Goal: Transaction & Acquisition: Purchase product/service

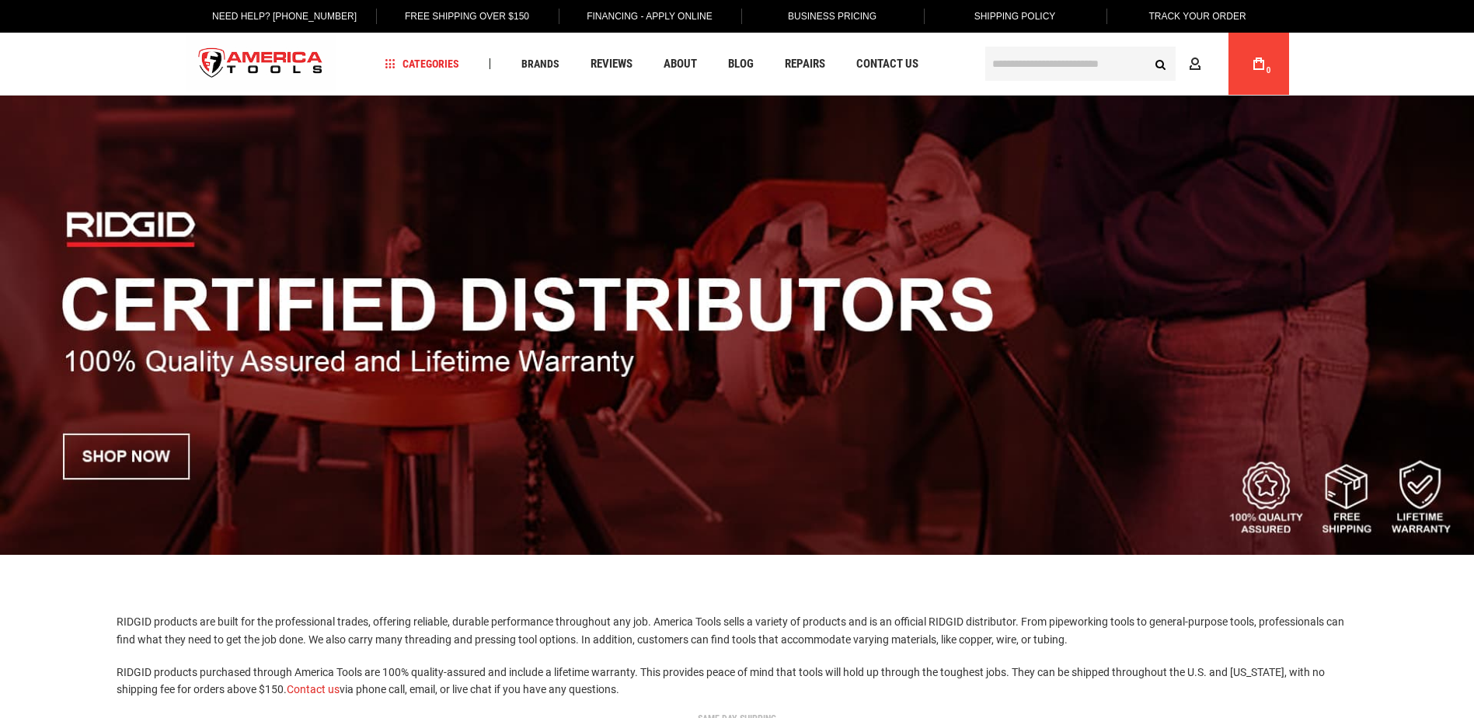
scroll to position [78, 0]
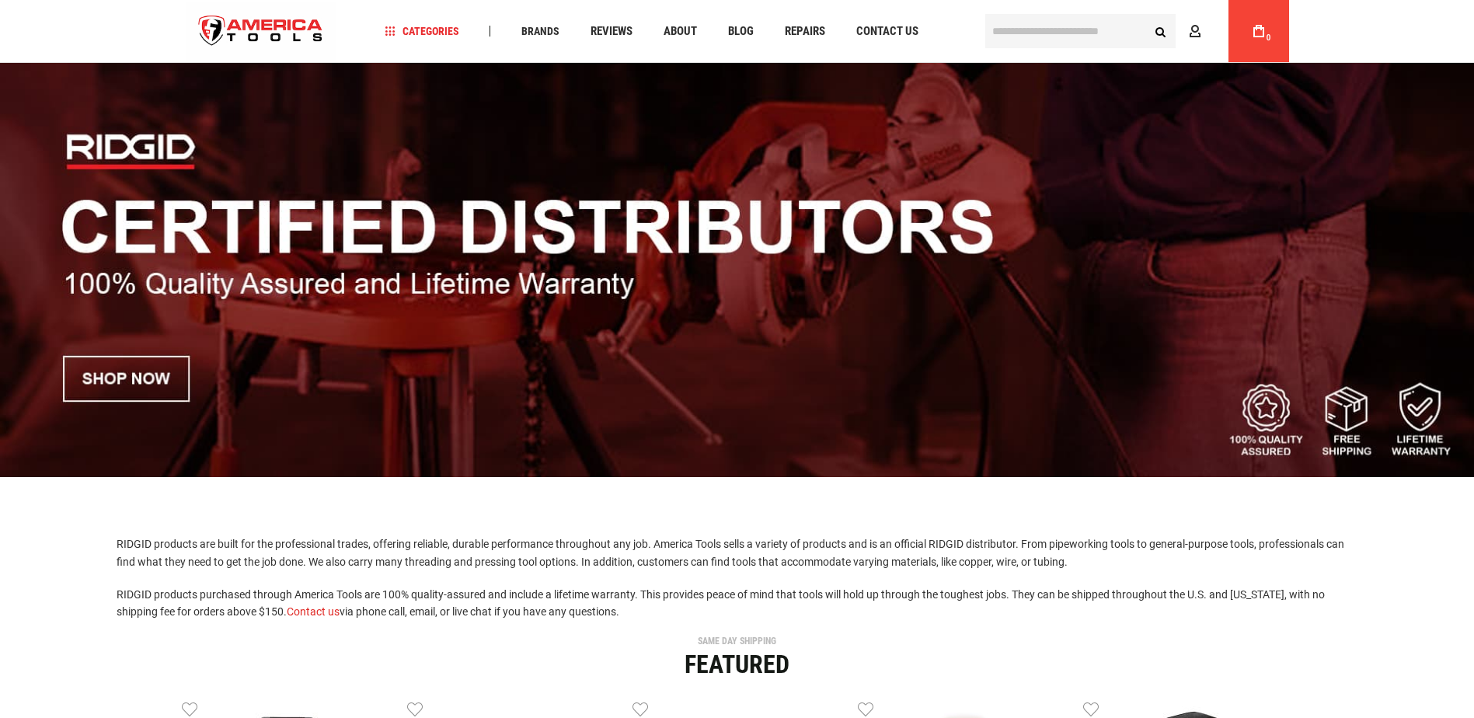
click at [144, 374] on img at bounding box center [737, 246] width 1474 height 461
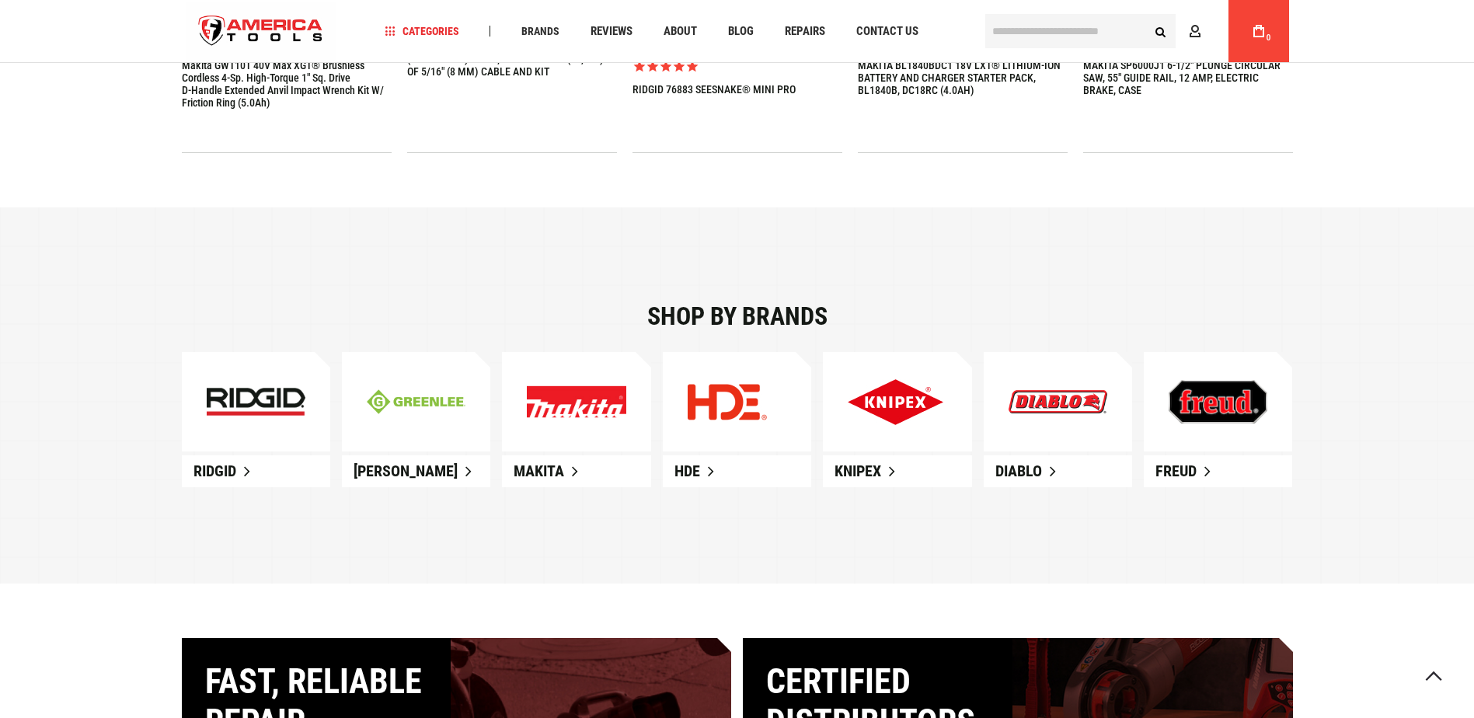
scroll to position [855, 0]
click at [259, 402] on img at bounding box center [256, 401] width 99 height 28
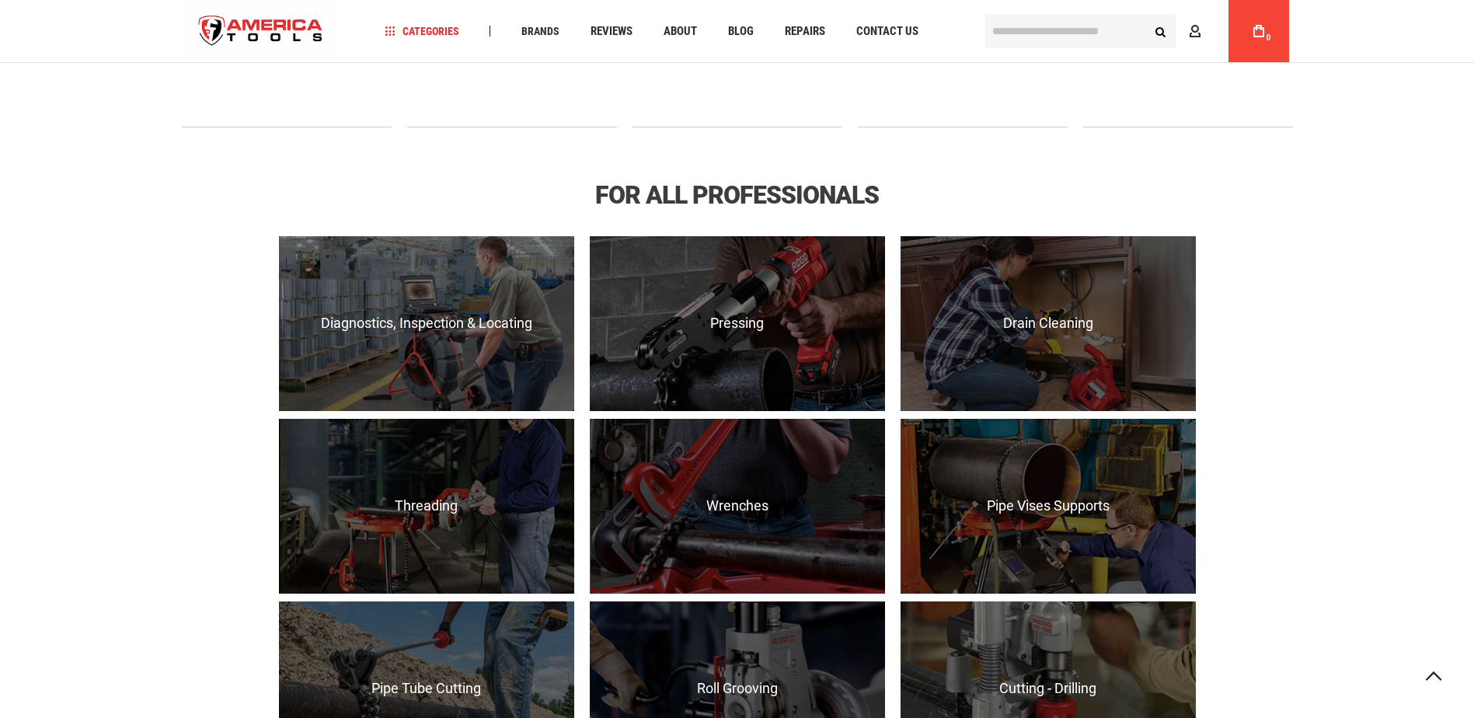
scroll to position [1010, 0]
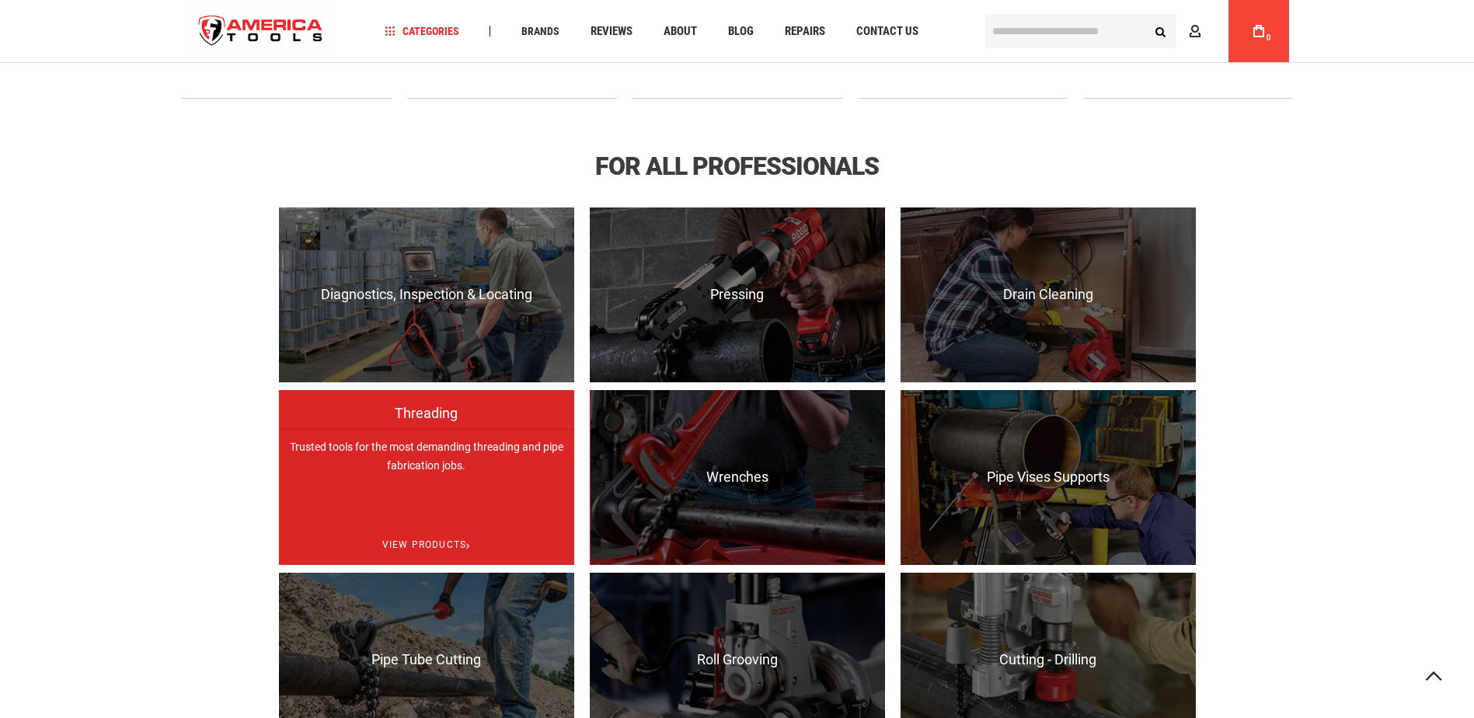
click at [383, 458] on div "Trusted tools for the most demanding threading and pipe fabrication jobs. View …" at bounding box center [426, 477] width 295 height 175
click at [383, 458] on p "Trusted tools for the most demanding threading and pipe fabrication jobs." at bounding box center [426, 516] width 295 height 175
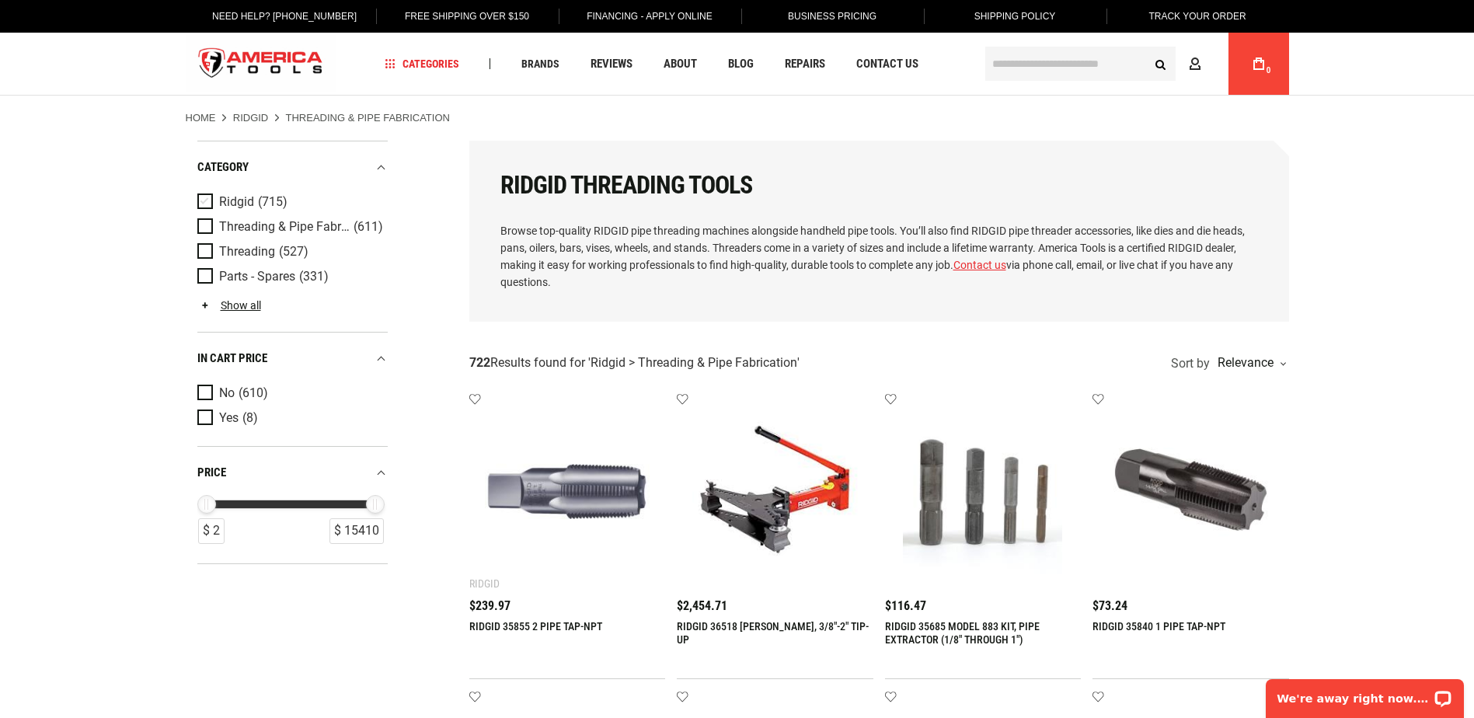
click at [207, 200] on span "Product Filters" at bounding box center [208, 201] width 22 height 17
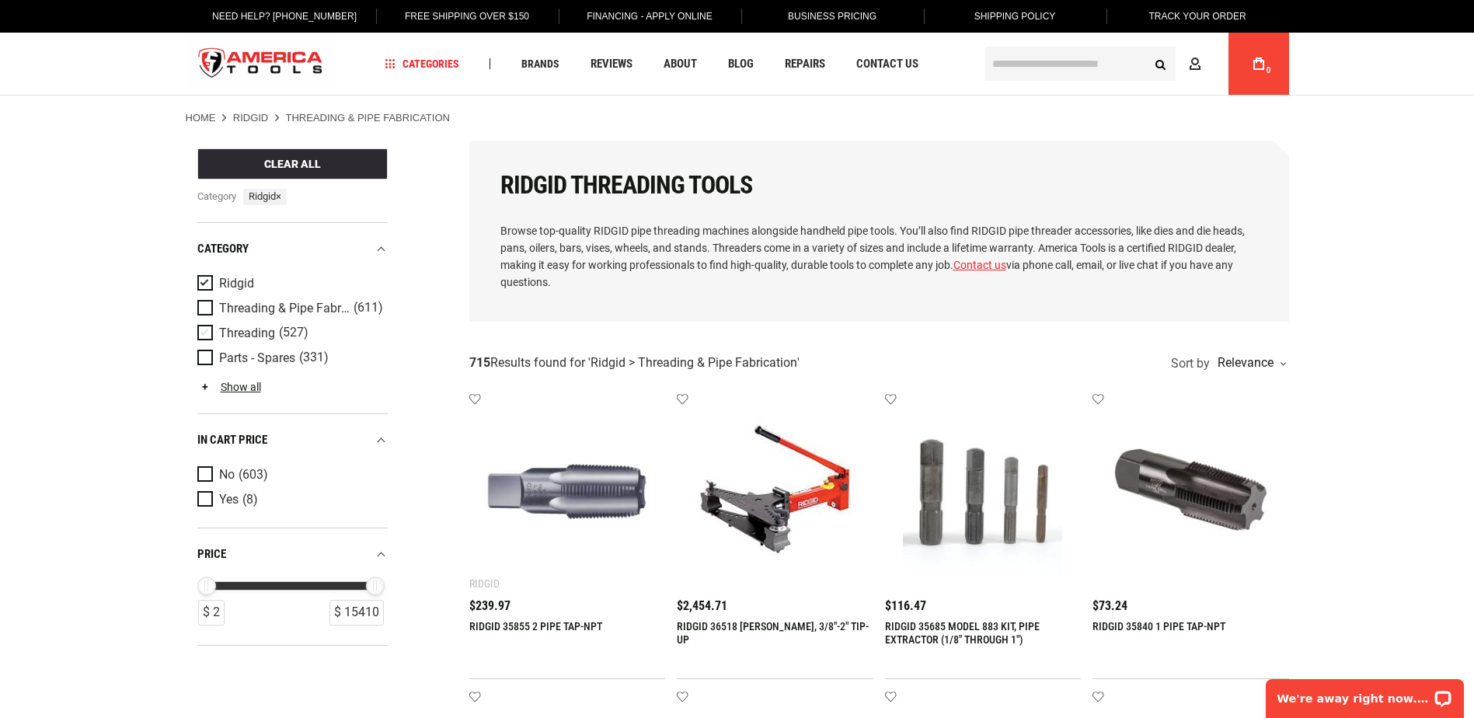
click at [200, 325] on span "Product Filters" at bounding box center [208, 333] width 22 height 17
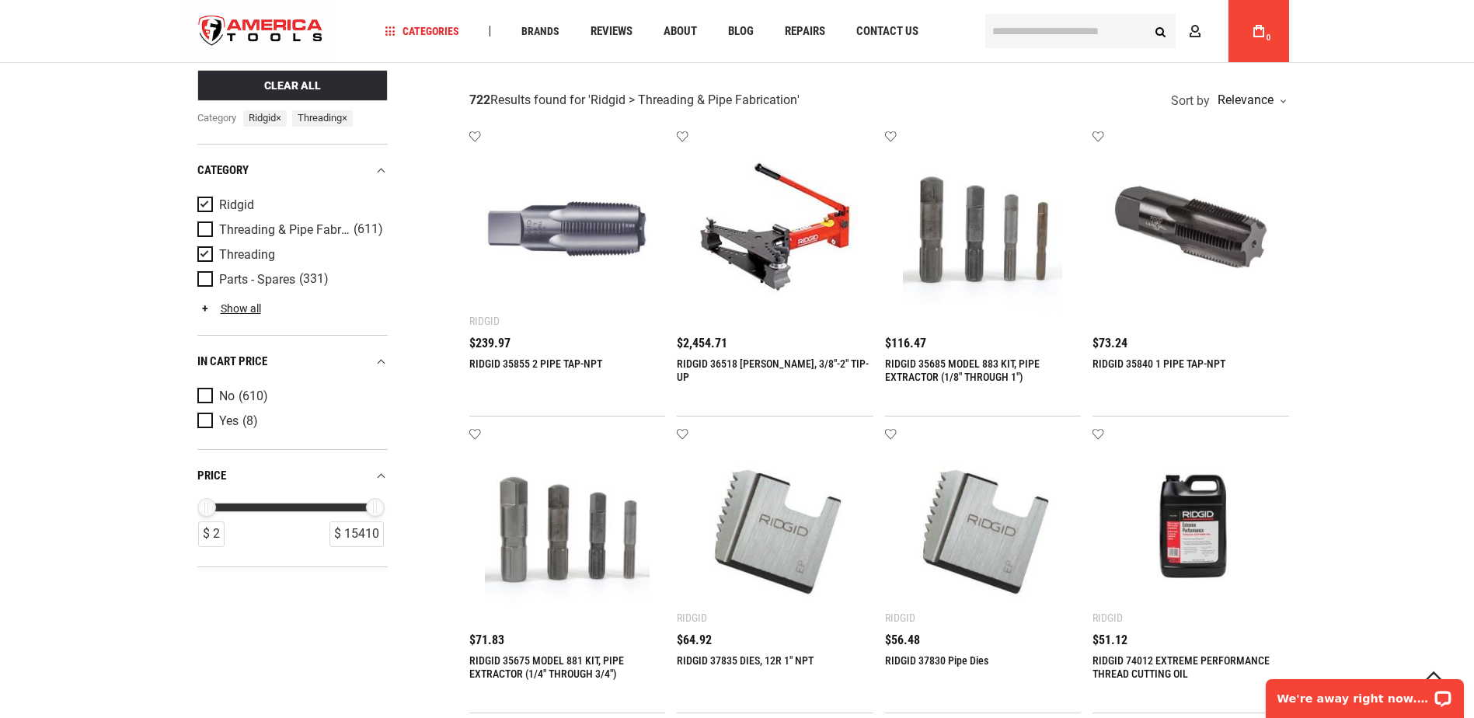
scroll to position [233, 0]
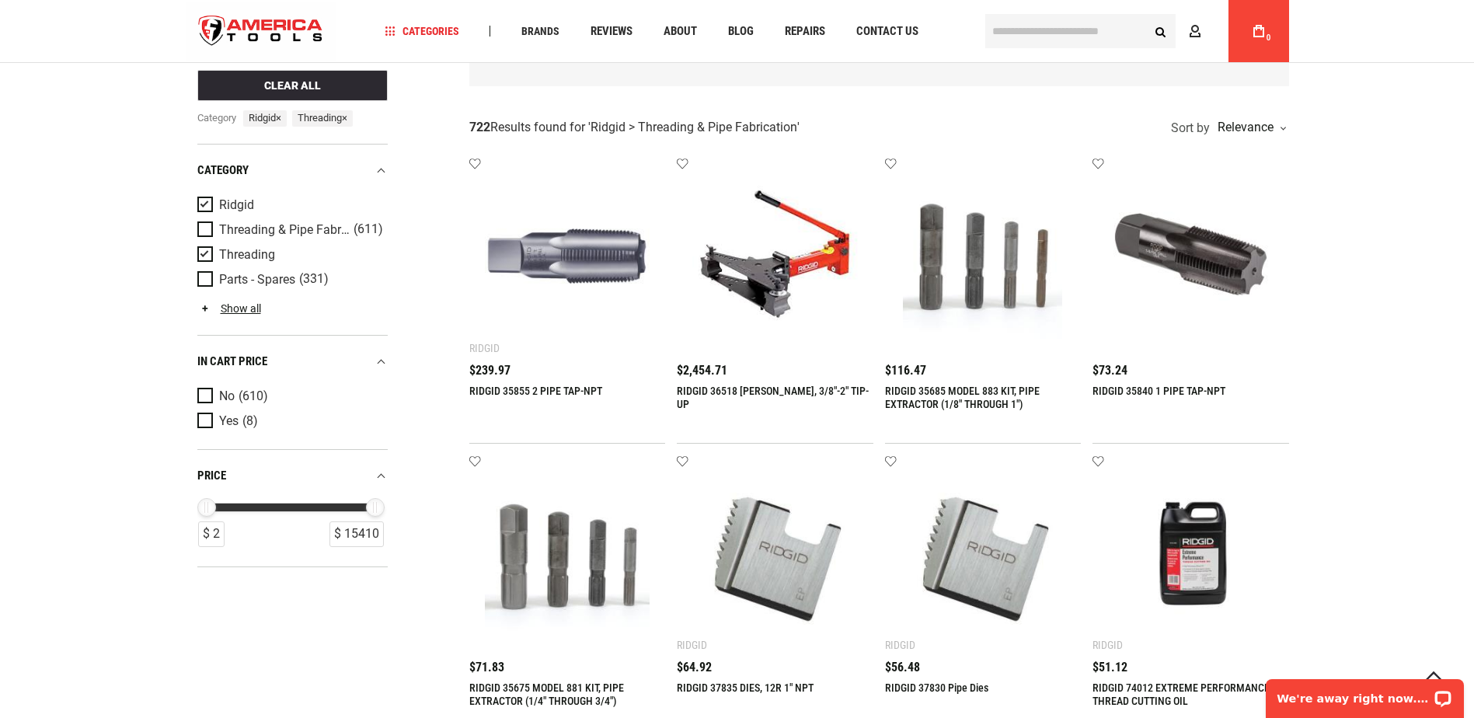
click at [1062, 37] on input "text" at bounding box center [1080, 31] width 190 height 34
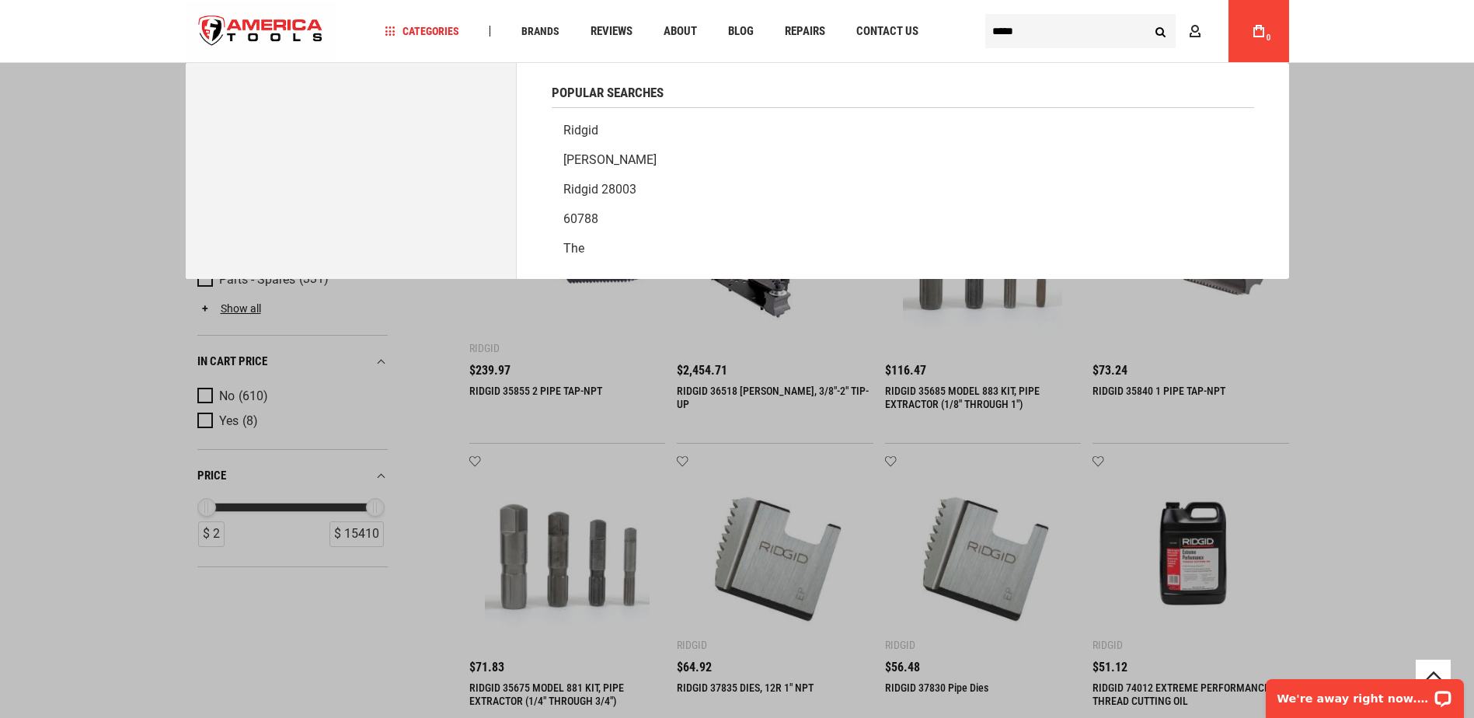
type input "*****"
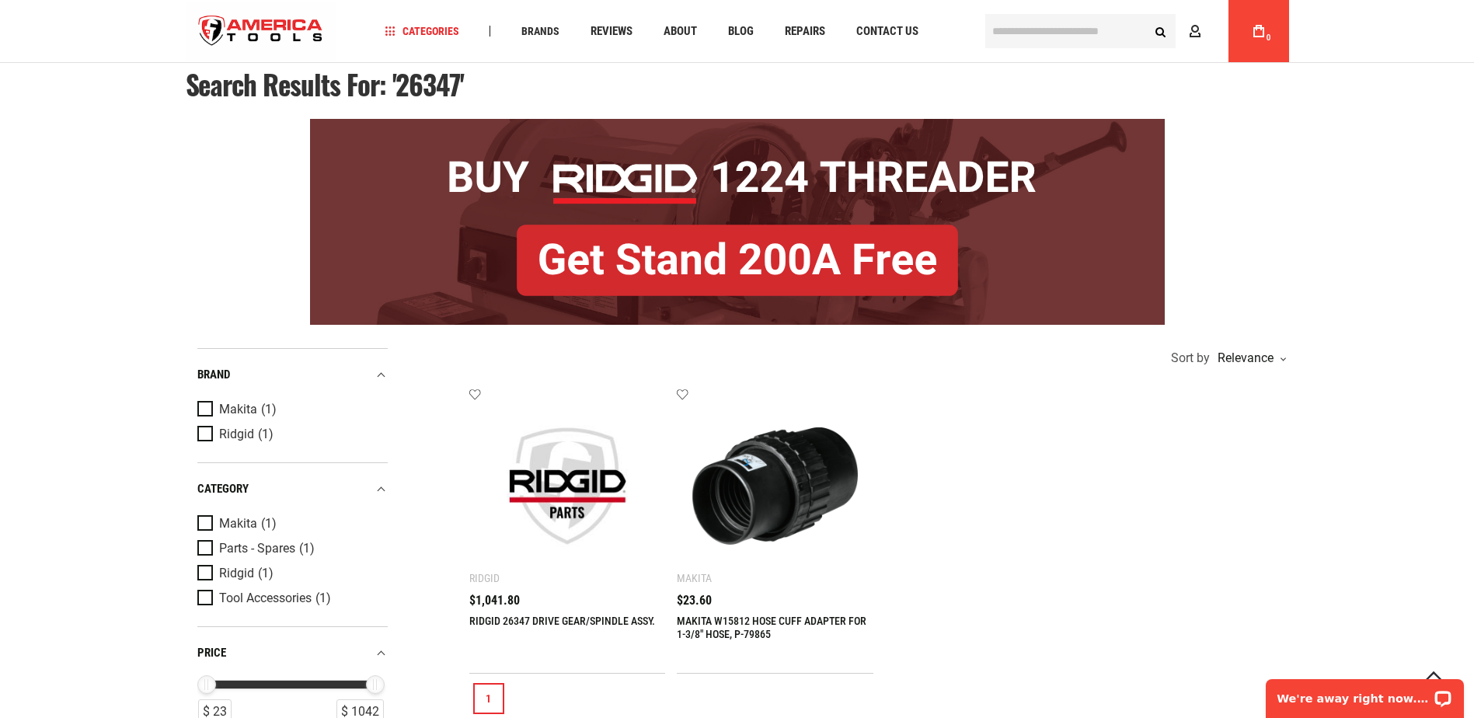
scroll to position [233, 0]
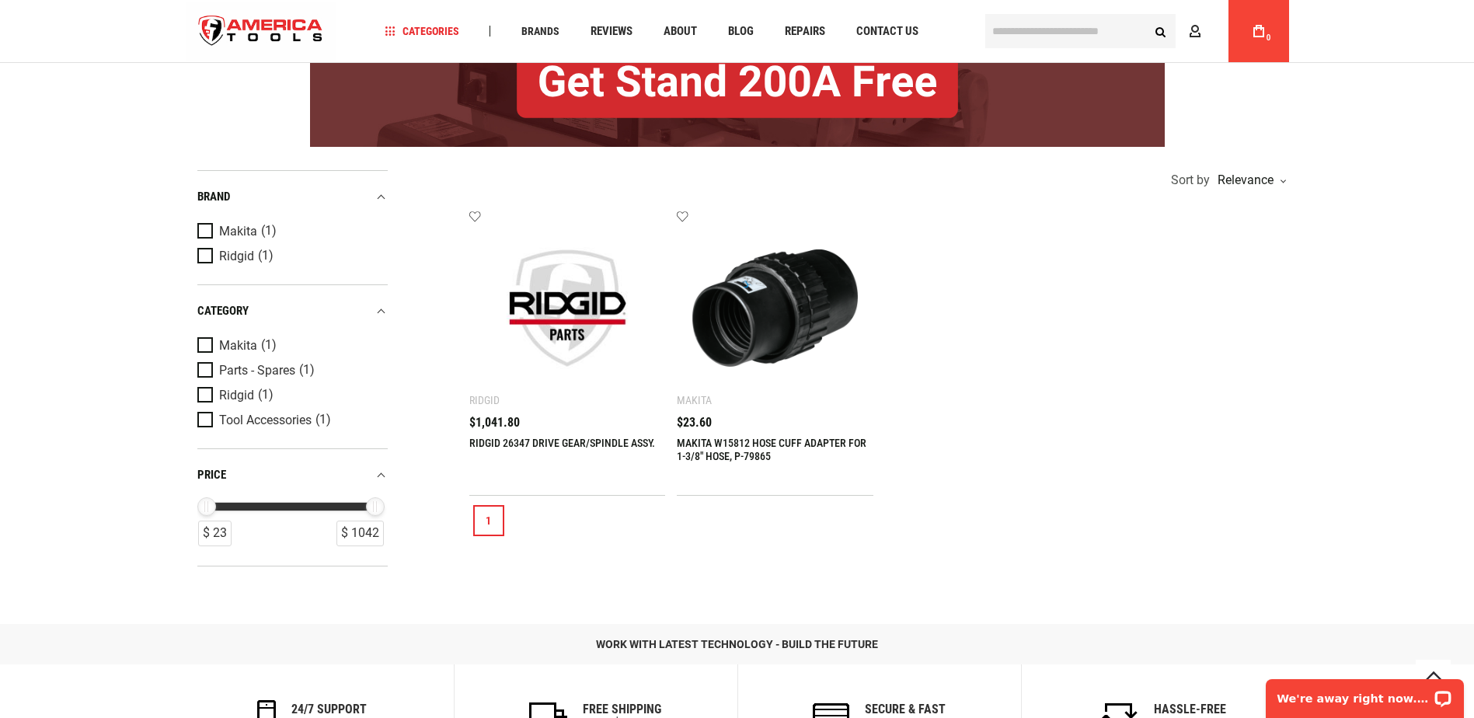
click at [553, 332] on img at bounding box center [567, 307] width 165 height 165
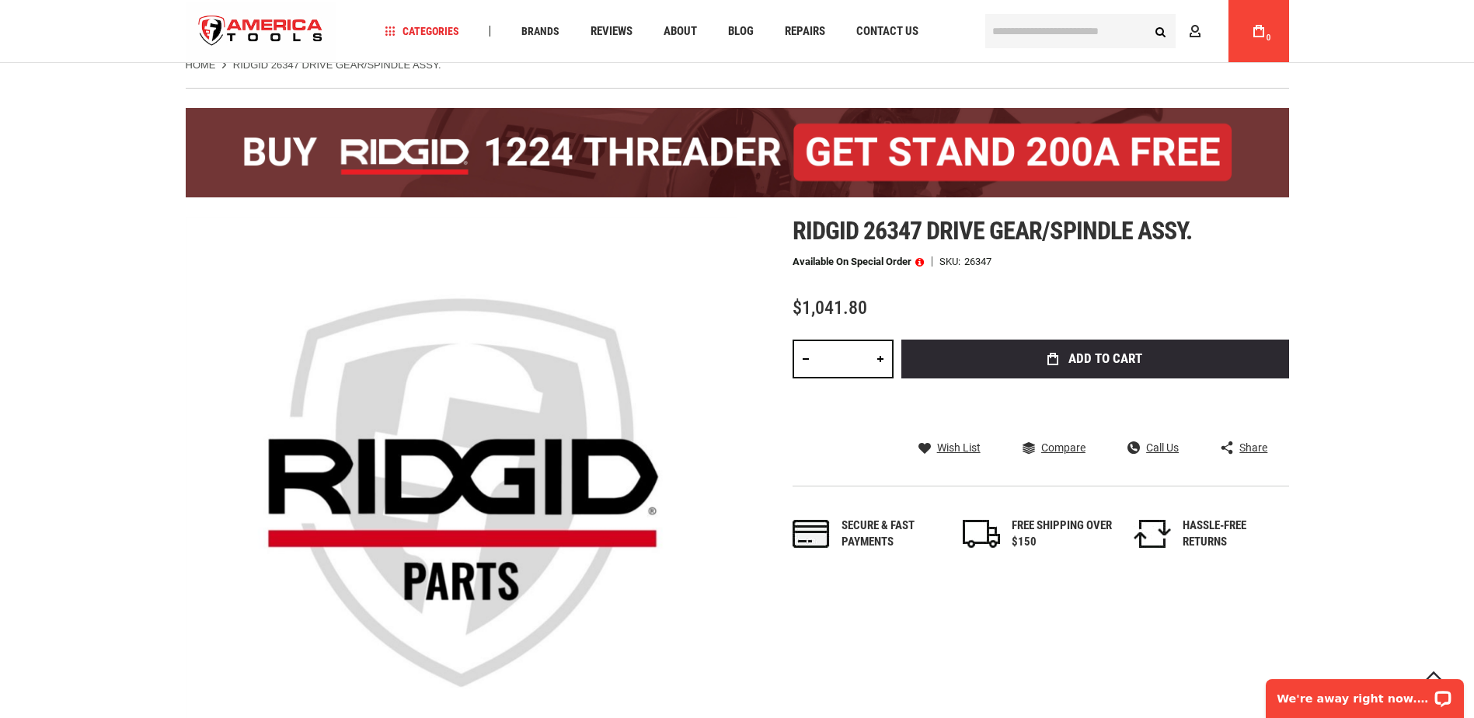
scroll to position [155, 0]
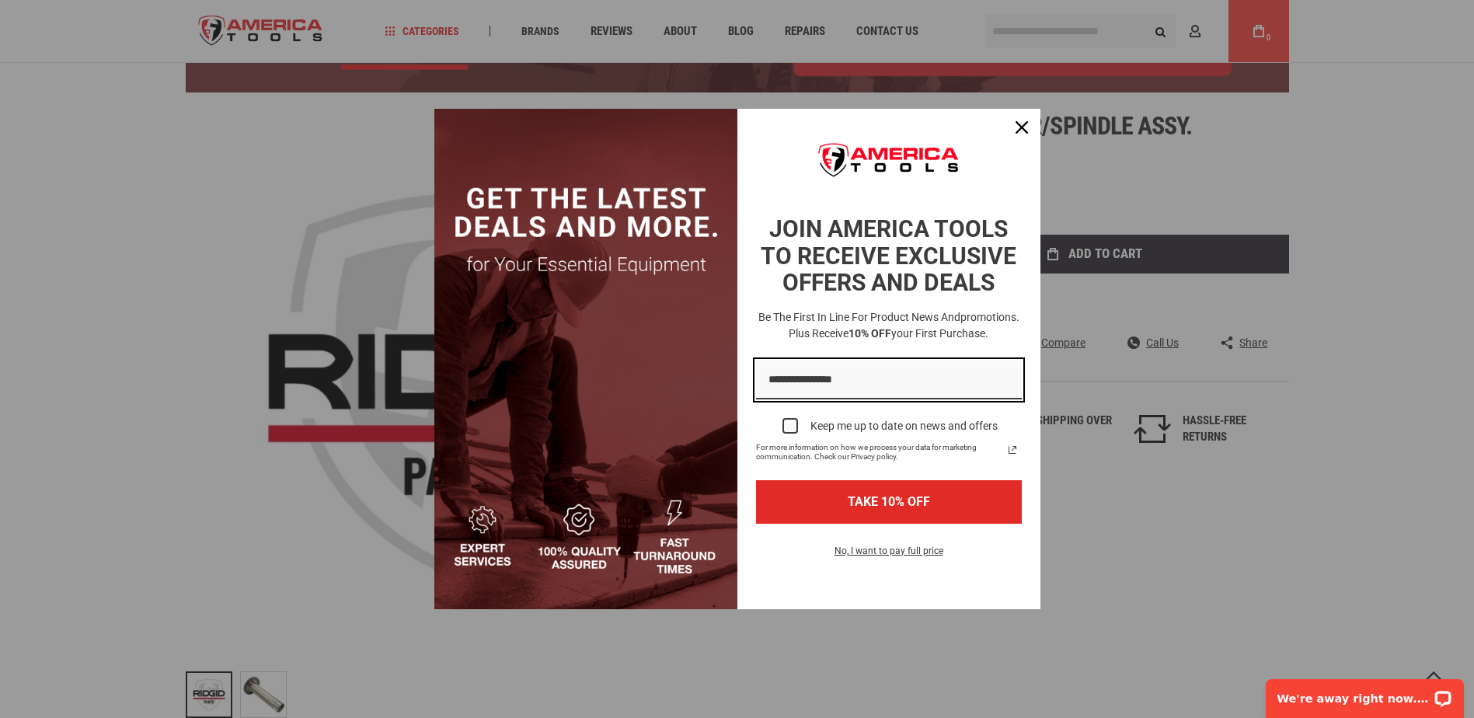
click at [814, 383] on input "Email field" at bounding box center [889, 380] width 266 height 40
type input "**********"
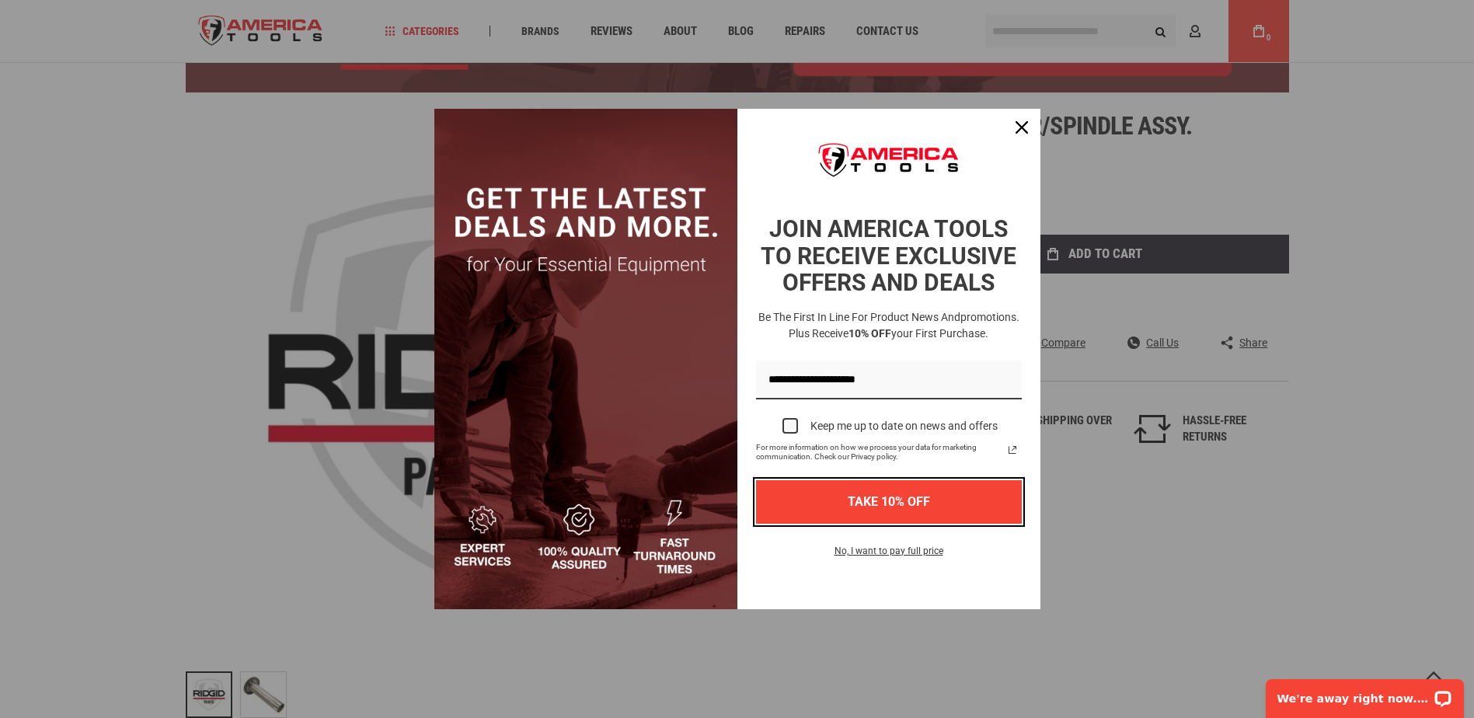
click at [867, 496] on button "TAKE 10% OFF" at bounding box center [889, 501] width 266 height 43
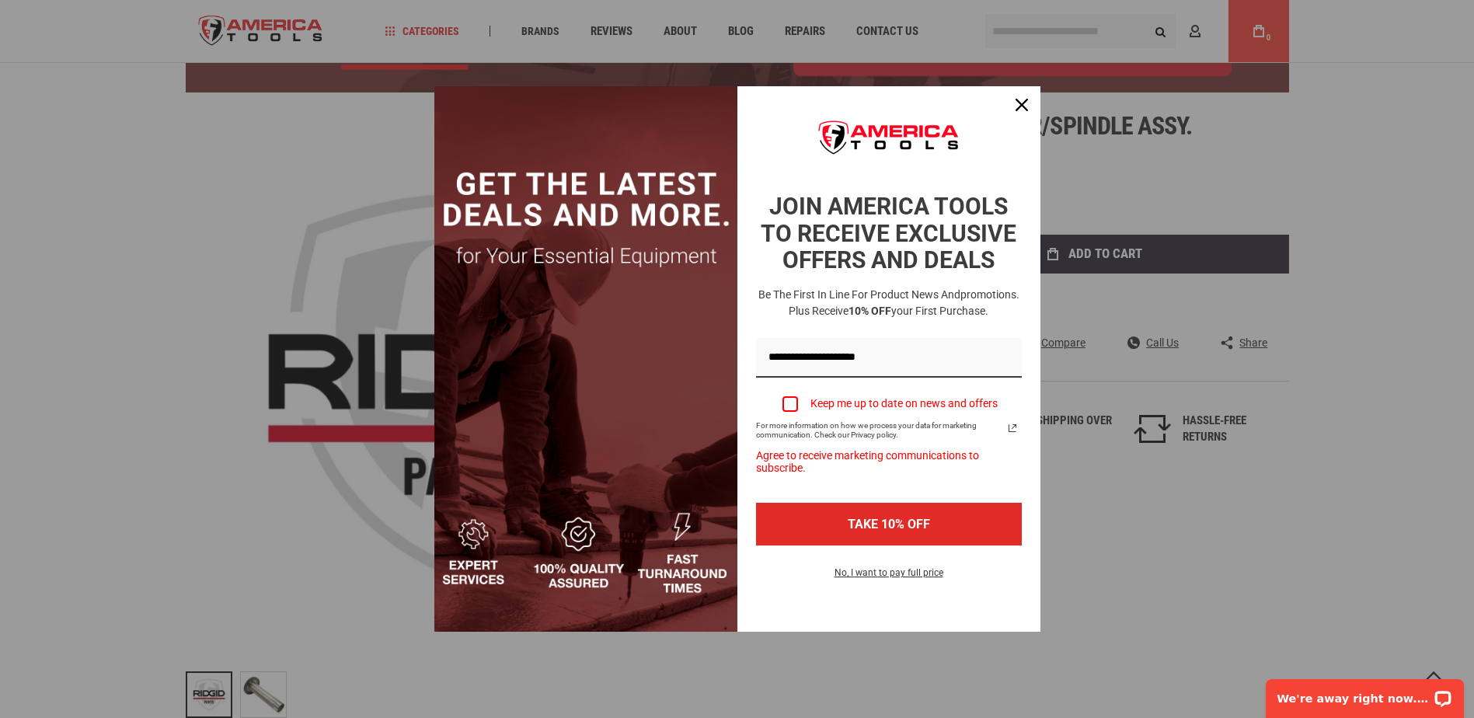
click at [795, 403] on div "Marketing offer form" at bounding box center [790, 404] width 16 height 16
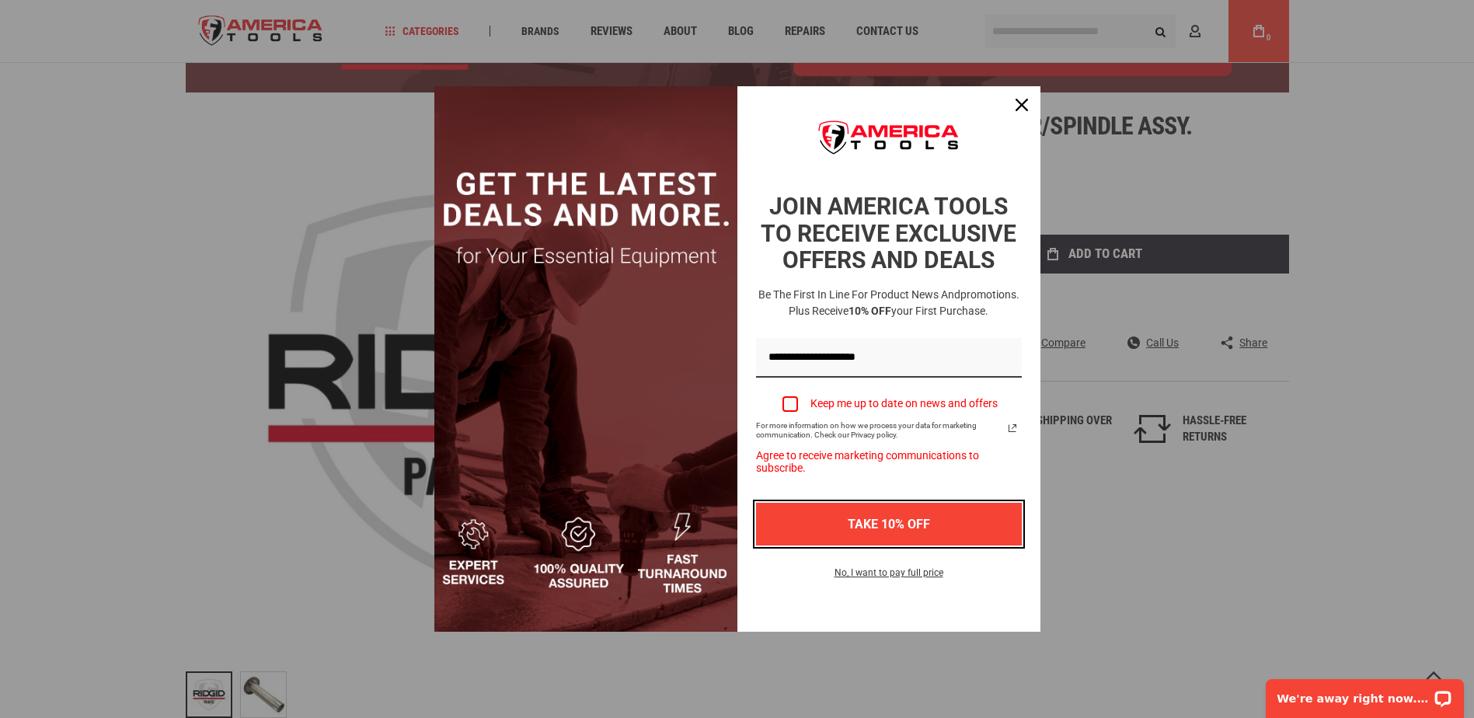
click at [868, 514] on button "TAKE 10% OFF" at bounding box center [889, 524] width 266 height 43
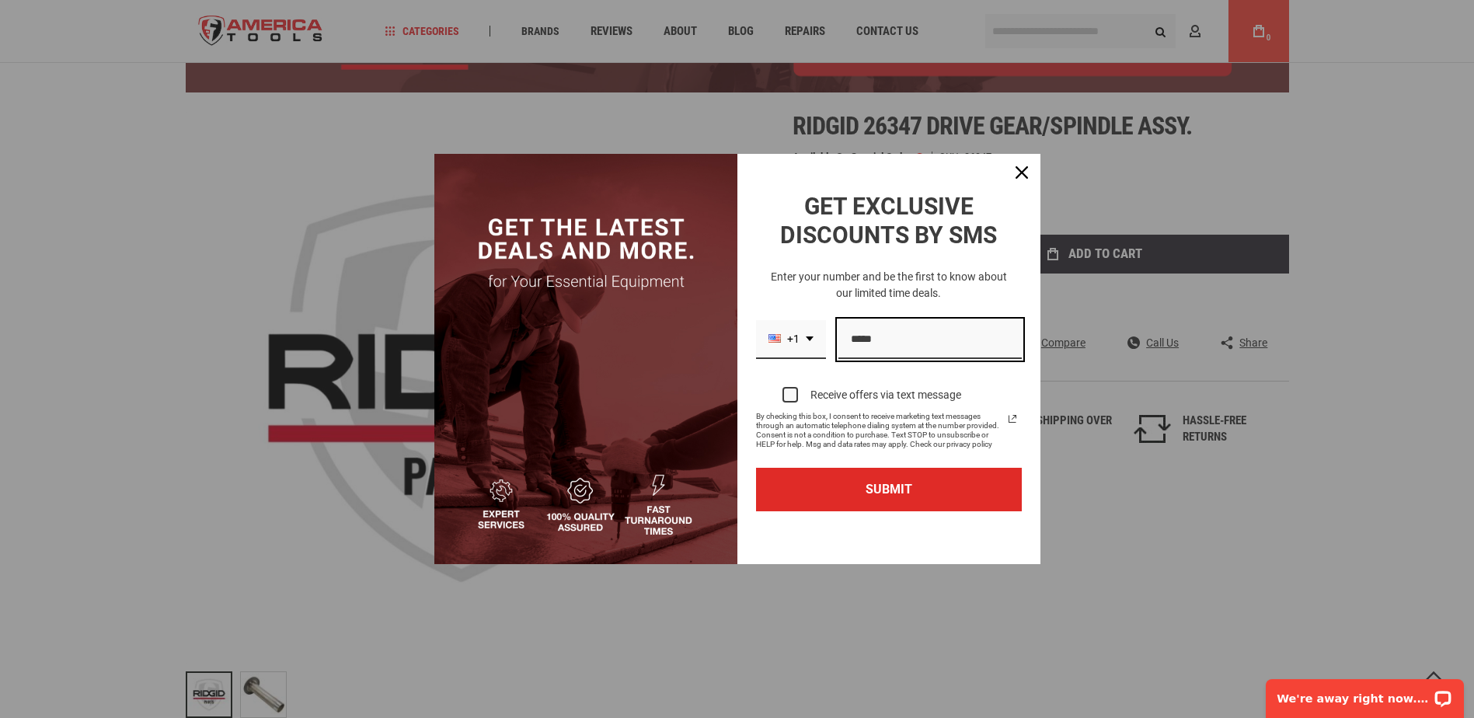
click at [865, 346] on input "Phone number field" at bounding box center [929, 340] width 183 height 40
click at [858, 336] on input "**********" at bounding box center [929, 340] width 183 height 40
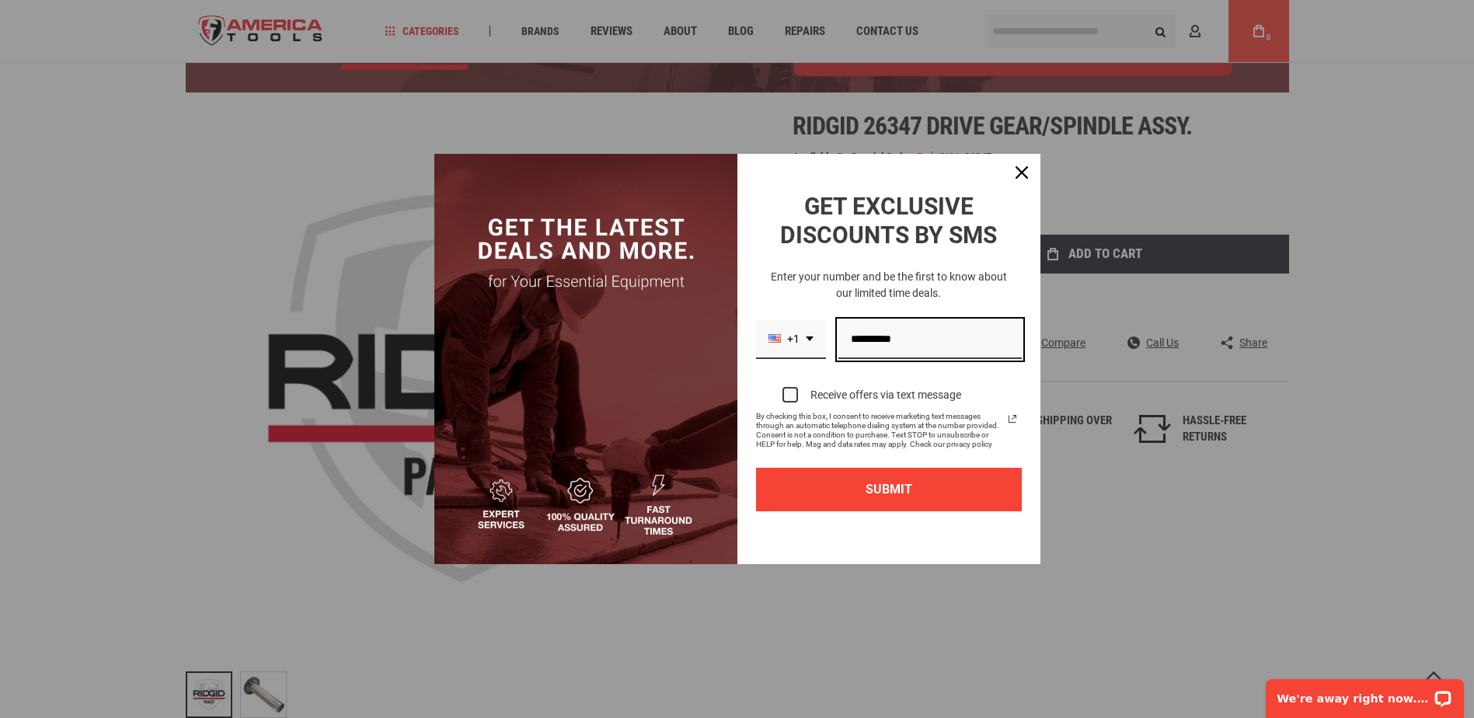
type input "**********"
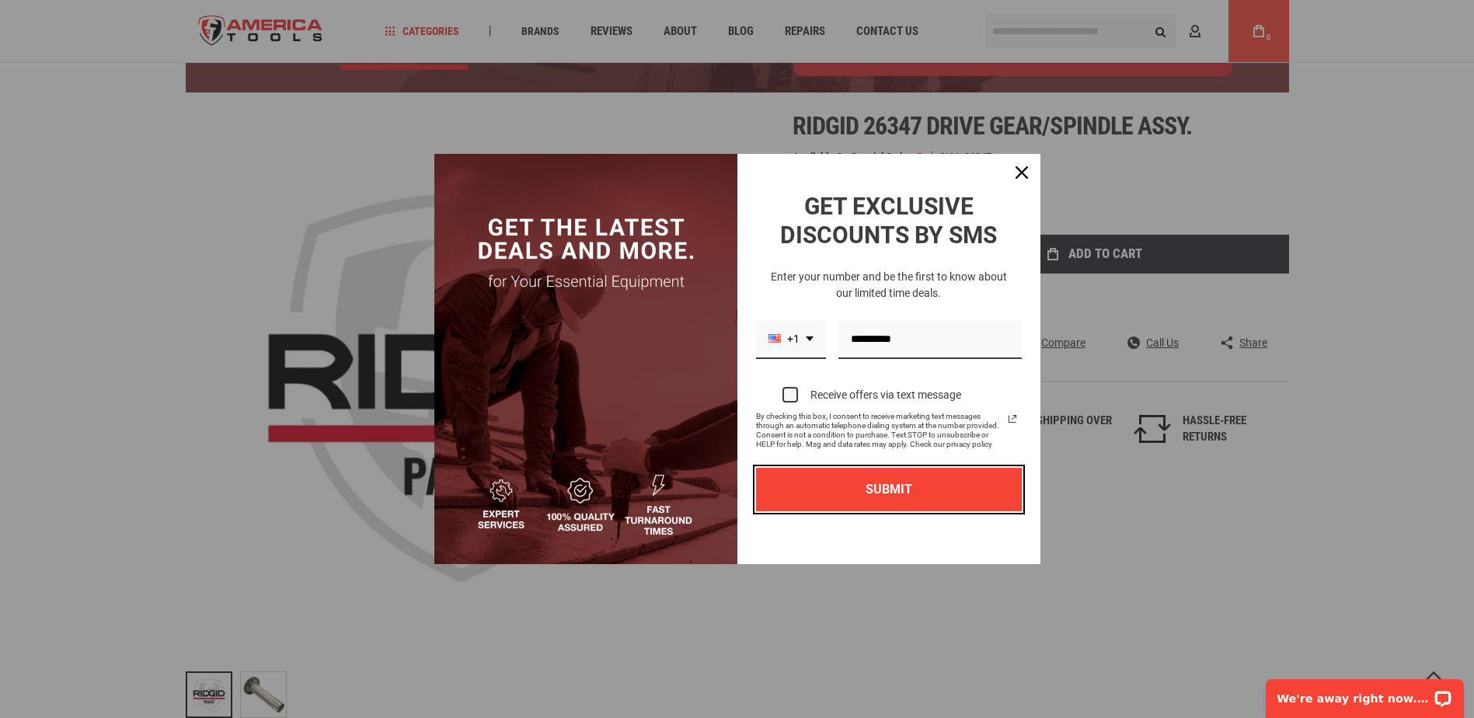
click at [882, 481] on button "SUBMIT" at bounding box center [889, 489] width 266 height 43
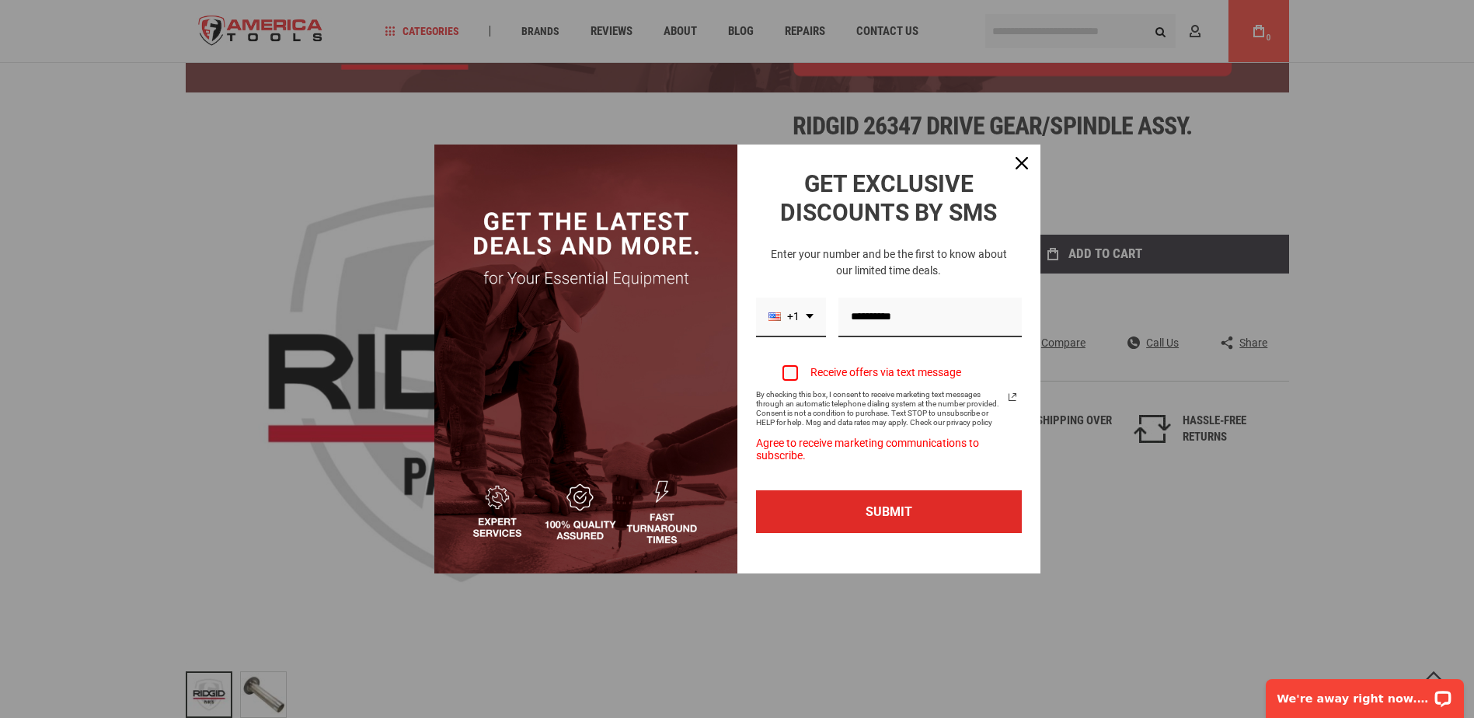
click at [788, 371] on div "Marketing offer form" at bounding box center [790, 373] width 16 height 16
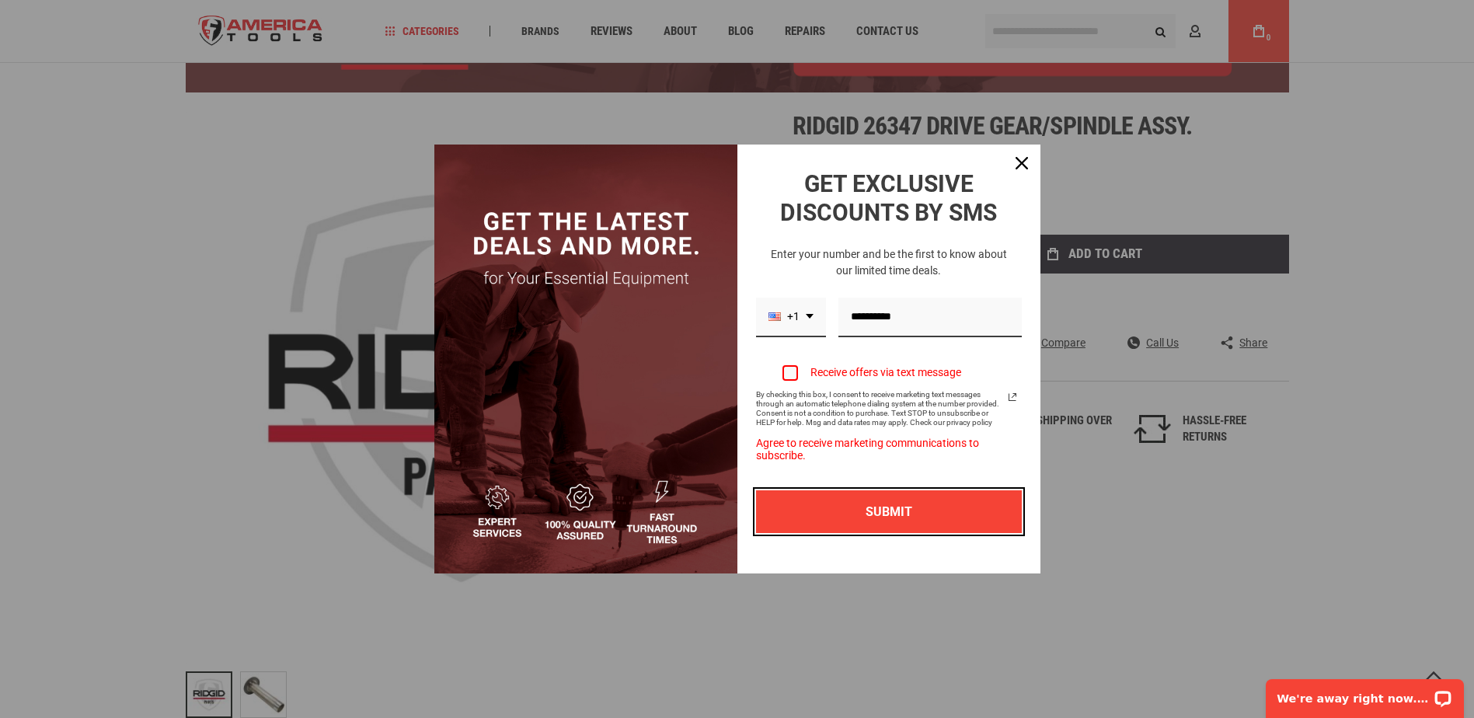
click at [865, 514] on button "SUBMIT" at bounding box center [889, 511] width 266 height 43
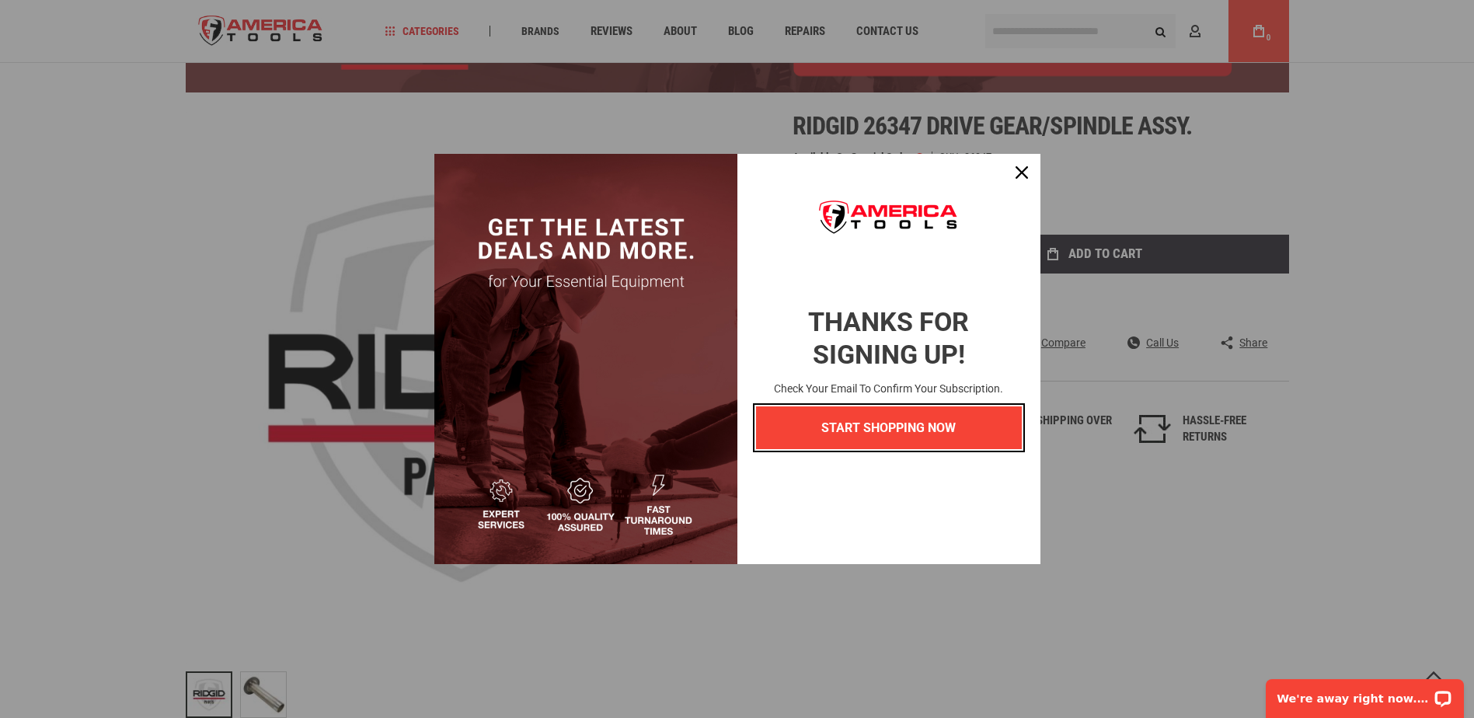
click at [869, 433] on button "START SHOPPING NOW" at bounding box center [889, 427] width 266 height 43
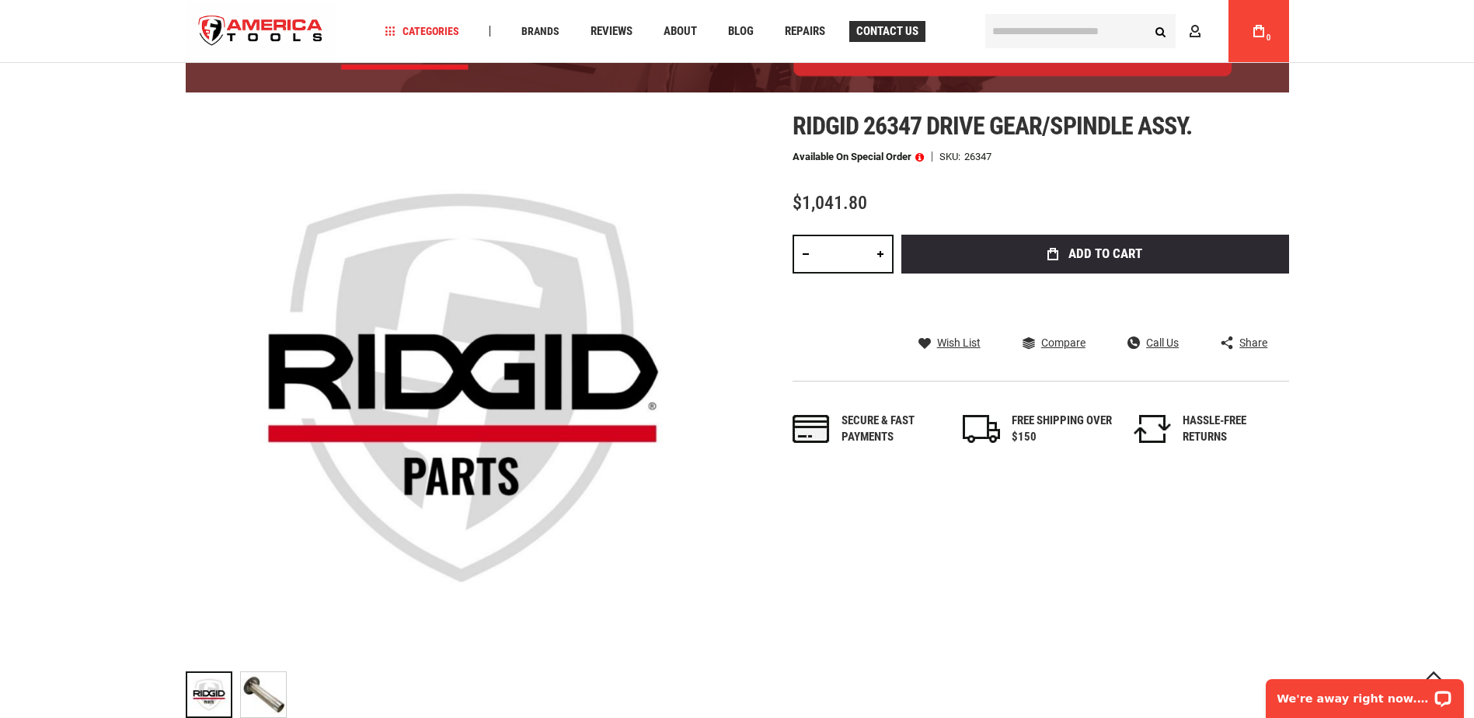
click at [885, 37] on span "Contact Us" at bounding box center [887, 32] width 62 height 12
click at [265, 698] on img "RIDGID 26347 DRIVE GEAR/SPINDLE ASSY." at bounding box center [263, 693] width 45 height 45
